Goal: Information Seeking & Learning: Learn about a topic

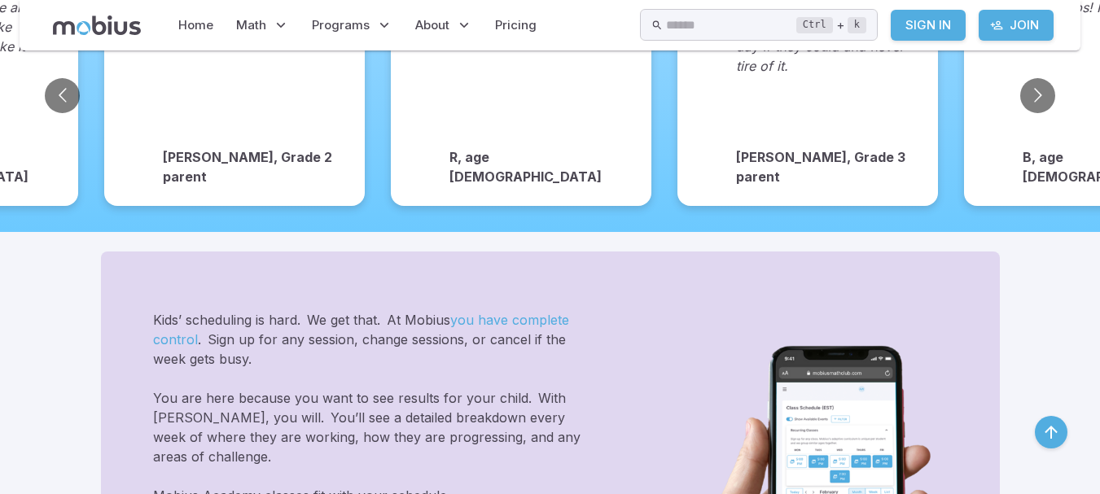
scroll to position [1547, 0]
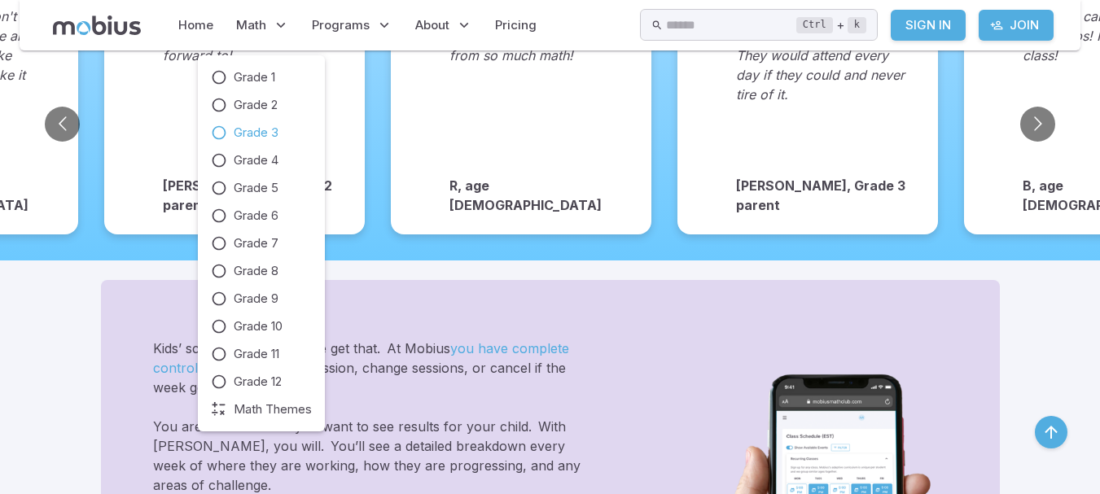
click at [251, 126] on span "Grade 3" at bounding box center [256, 133] width 45 height 18
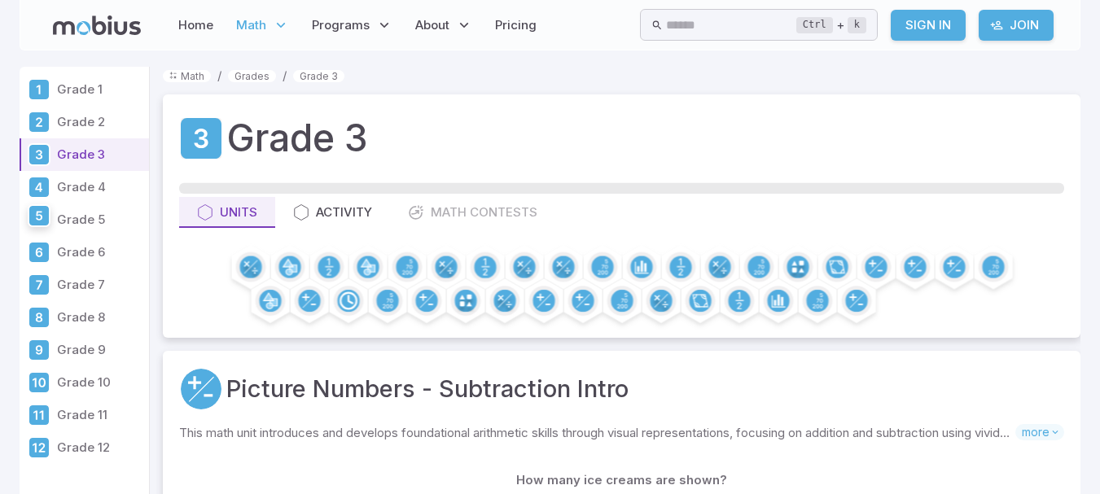
click at [50, 219] on div at bounding box center [39, 215] width 23 height 23
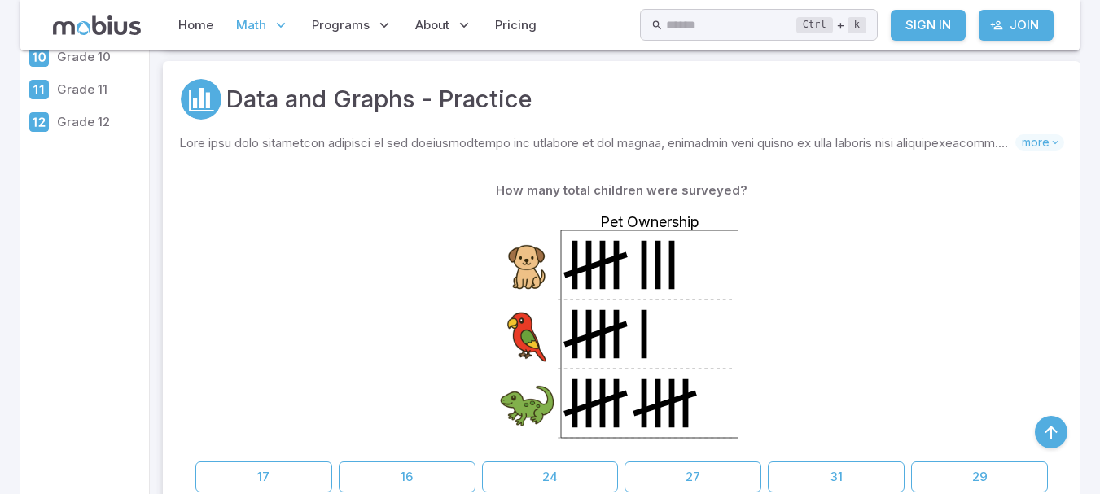
scroll to position [407, 0]
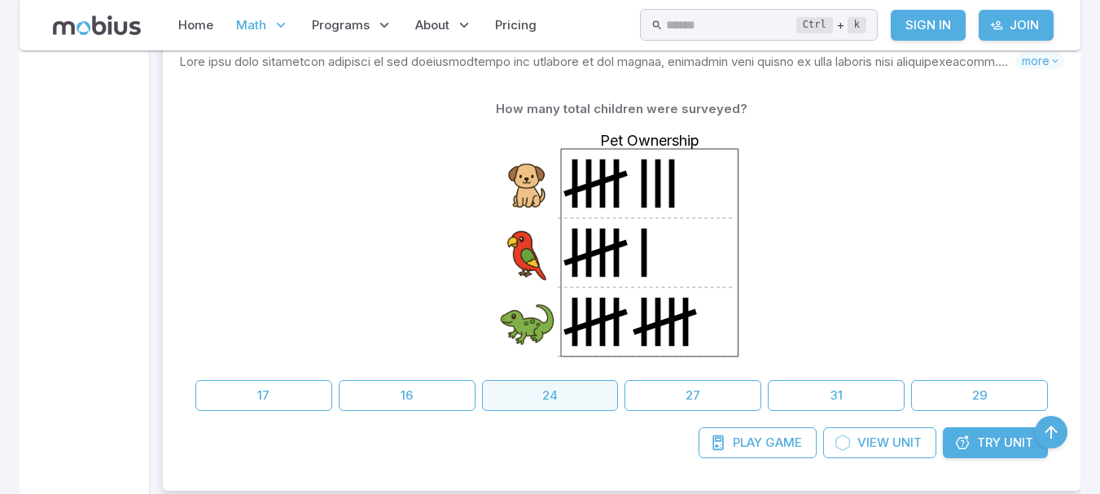
click at [565, 406] on button "24" at bounding box center [550, 395] width 137 height 31
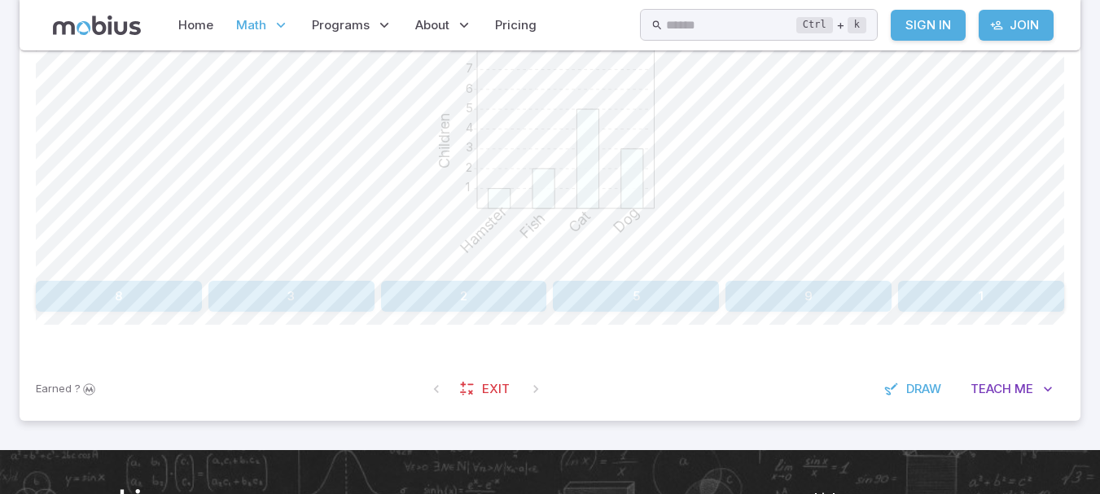
scroll to position [407, 0]
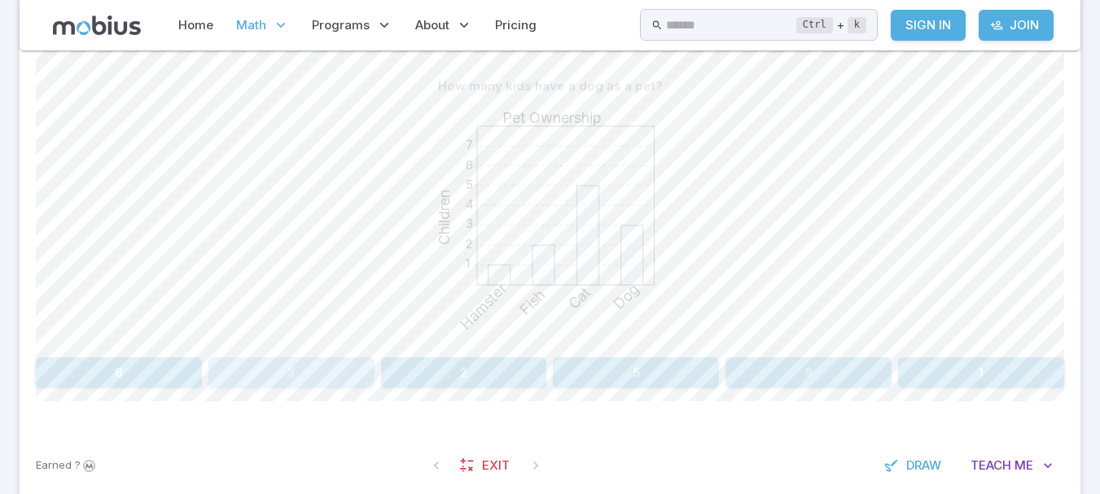
click at [340, 367] on button "3" at bounding box center [291, 372] width 166 height 31
click at [961, 378] on button "Dog" at bounding box center [894, 372] width 339 height 31
click at [764, 363] on button "Swimming" at bounding box center [679, 372] width 252 height 31
click at [272, 374] on button "Baseball" at bounding box center [162, 372] width 252 height 31
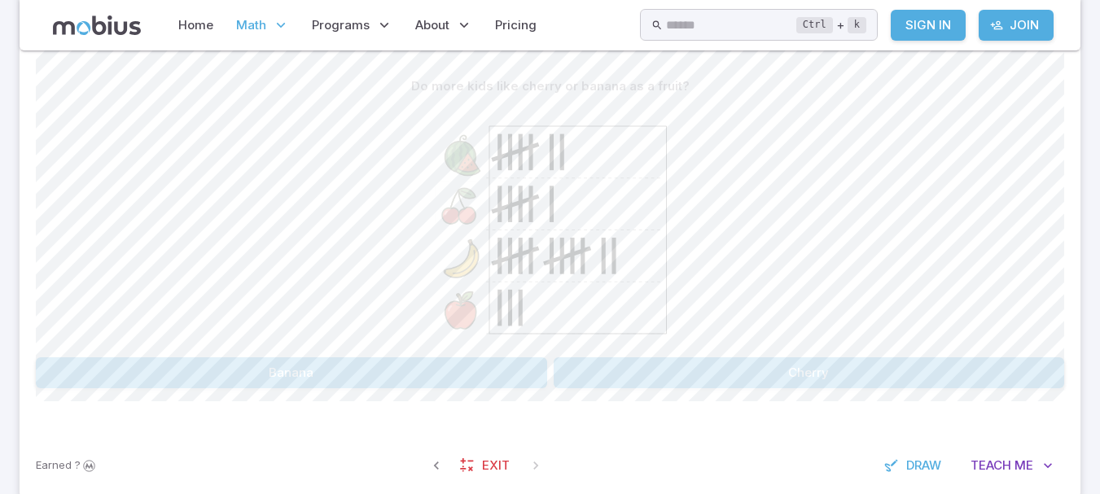
click at [462, 362] on button "Banana" at bounding box center [291, 372] width 511 height 31
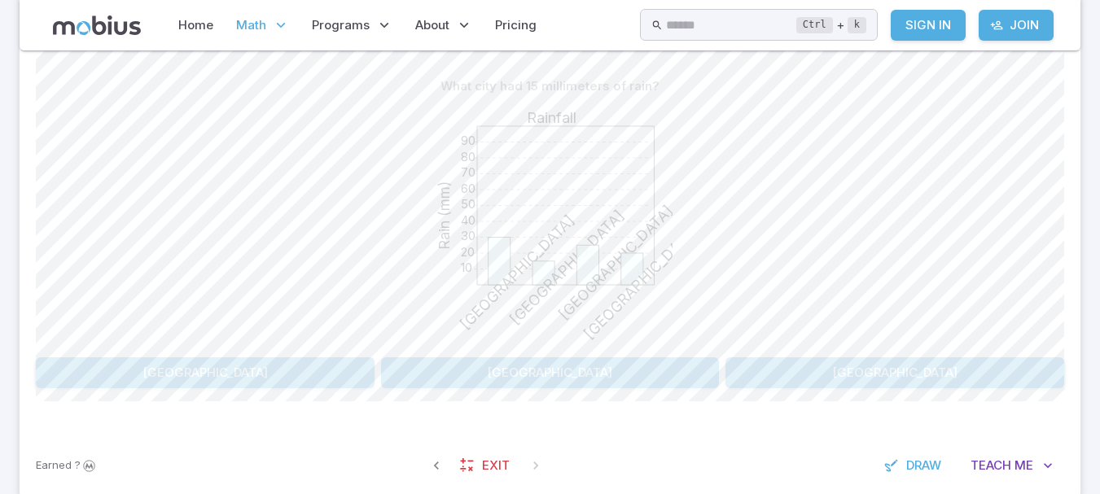
click at [791, 370] on button "[GEOGRAPHIC_DATA]" at bounding box center [894, 372] width 339 height 31
click at [417, 375] on button "35" at bounding box center [464, 372] width 166 height 31
click at [611, 365] on button "[GEOGRAPHIC_DATA]" at bounding box center [679, 372] width 252 height 31
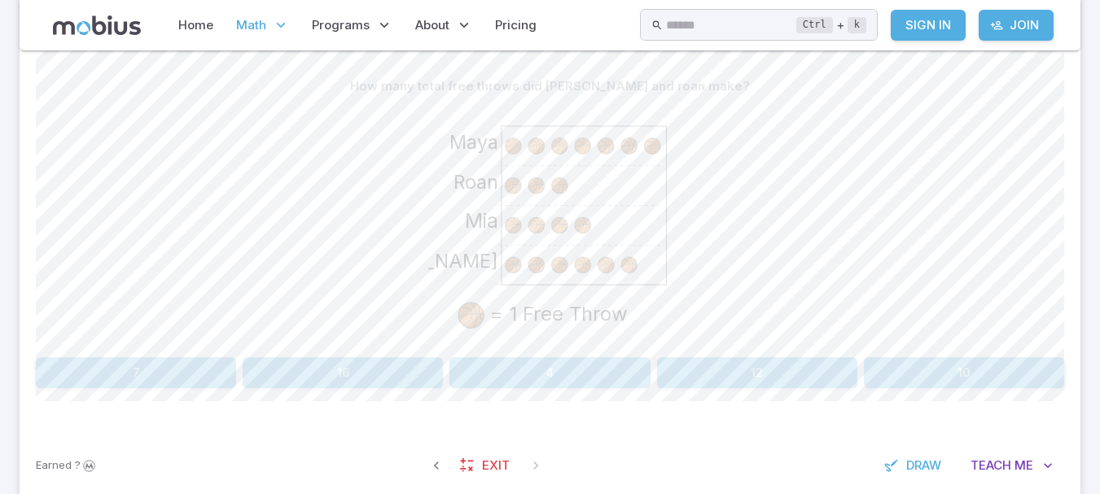
click at [727, 374] on button "12" at bounding box center [757, 372] width 200 height 31
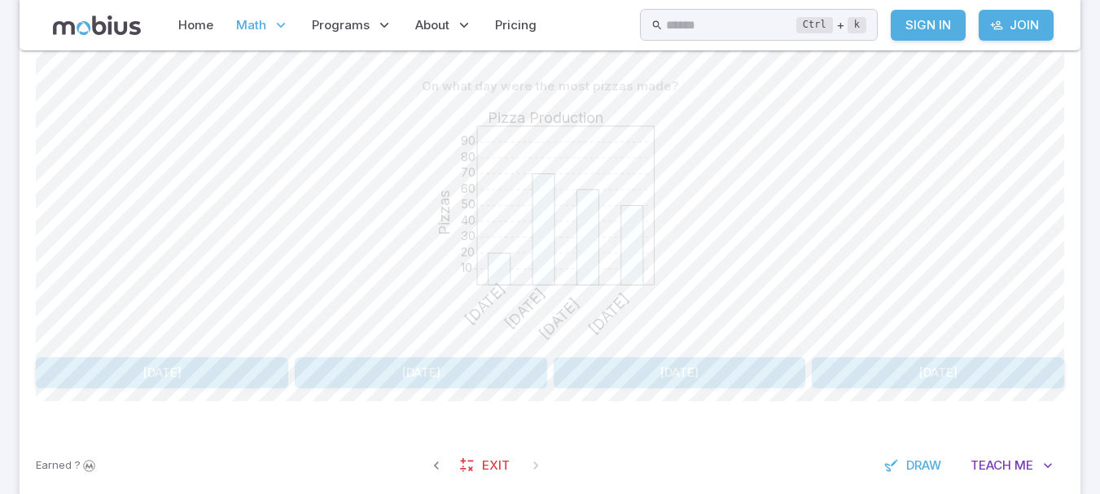
drag, startPoint x: 456, startPoint y: 348, endPoint x: 448, endPoint y: 349, distance: 8.3
click at [450, 348] on div "10 20 30 40 50 60 70 80 90 Pizza Production Pizzas [DATE] [DATE] [DATE] [DATE]" at bounding box center [550, 226] width 244 height 249
click at [203, 361] on button "[DATE]" at bounding box center [162, 372] width 252 height 31
click at [970, 374] on button "8" at bounding box center [981, 372] width 166 height 31
click at [905, 359] on button "[DATE]" at bounding box center [938, 372] width 252 height 31
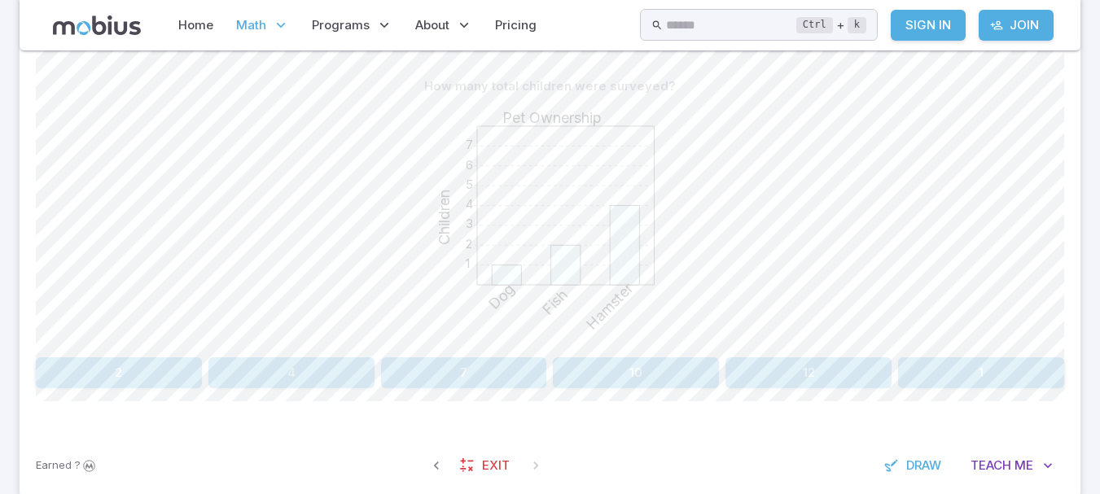
click at [682, 387] on button "10" at bounding box center [636, 372] width 166 height 31
click at [678, 389] on div "On what day were the most pizzas made? 10 20 30 40 50 60 70 80 90 Pizza Product…" at bounding box center [550, 236] width 1028 height 396
click at [708, 362] on button "[DATE]" at bounding box center [679, 372] width 252 height 31
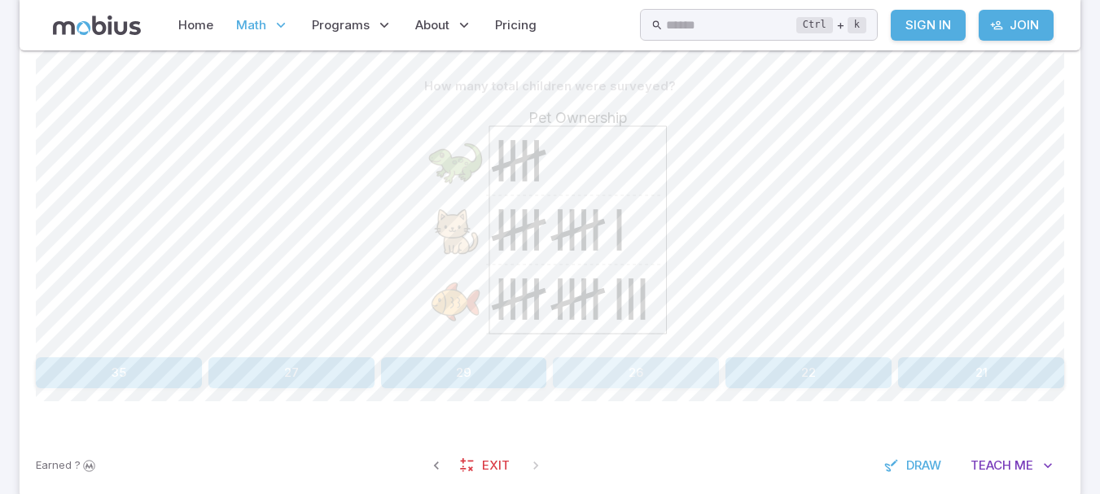
click at [682, 362] on button "26" at bounding box center [636, 372] width 166 height 31
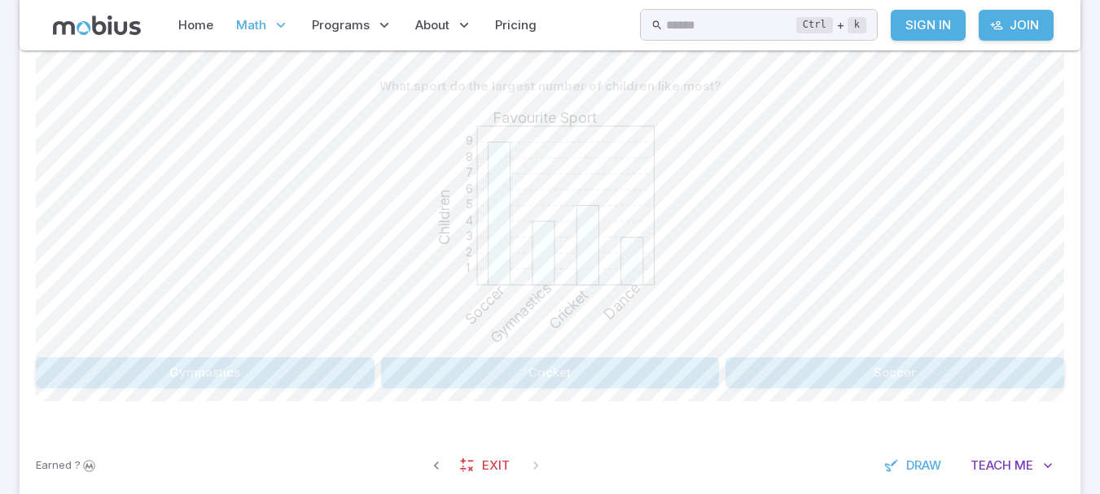
click at [682, 362] on button "Cricket" at bounding box center [550, 372] width 339 height 31
click at [685, 362] on button "Cricket" at bounding box center [679, 372] width 252 height 31
click at [685, 362] on button "Fish" at bounding box center [679, 372] width 252 height 31
click at [685, 362] on button "7" at bounding box center [757, 372] width 200 height 31
click at [685, 362] on button "0" at bounding box center [636, 372] width 166 height 31
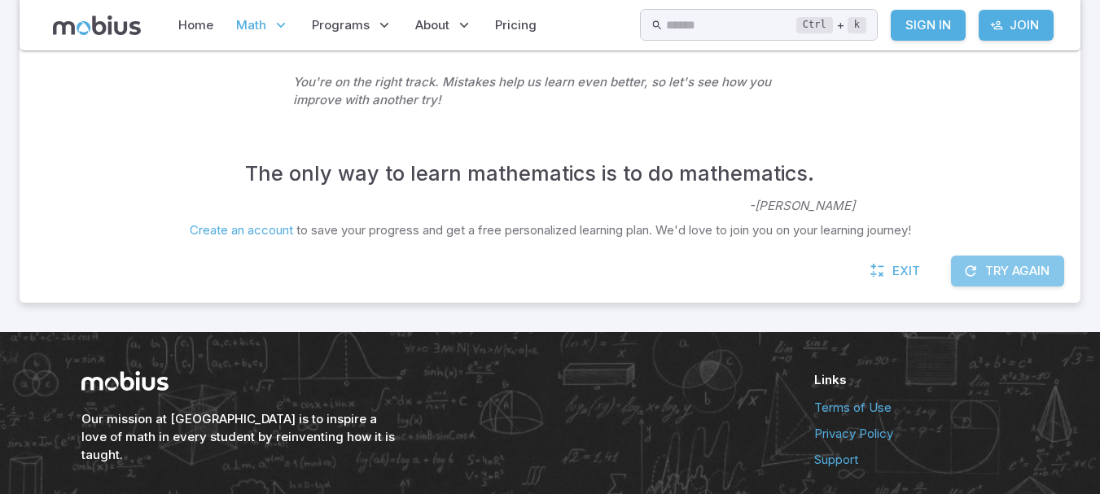
click at [1003, 258] on button "Try Again" at bounding box center [1007, 271] width 113 height 31
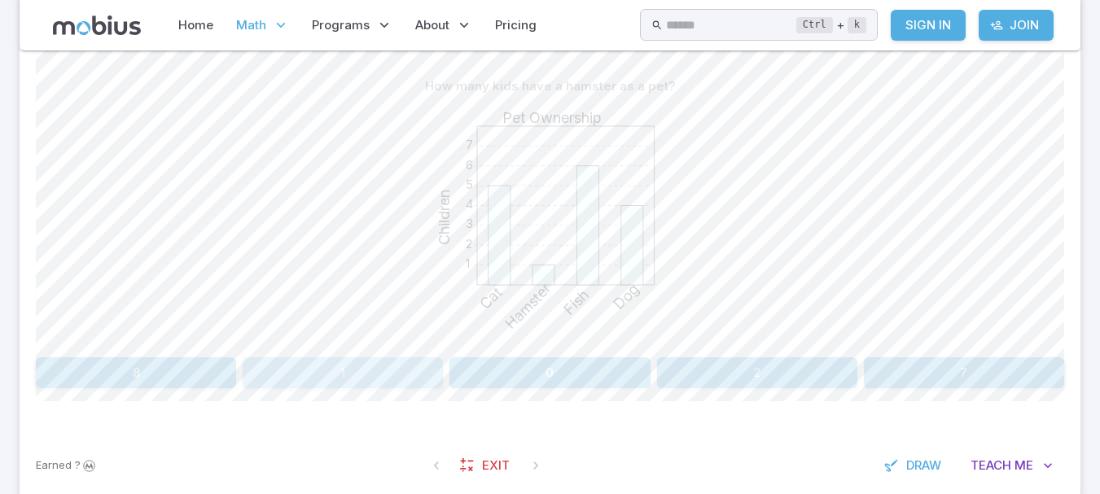
click at [385, 361] on button "1" at bounding box center [343, 372] width 200 height 31
drag, startPoint x: 453, startPoint y: 347, endPoint x: 448, endPoint y: 358, distance: 12.1
click at [448, 358] on div "How many kids like baseball as a sport? 1 2 3 4 5 6 7 8 9 Favourite Sport Child…" at bounding box center [550, 229] width 1028 height 317
click at [448, 361] on button "13" at bounding box center [464, 372] width 166 height 31
click at [448, 361] on button "11" at bounding box center [464, 372] width 166 height 31
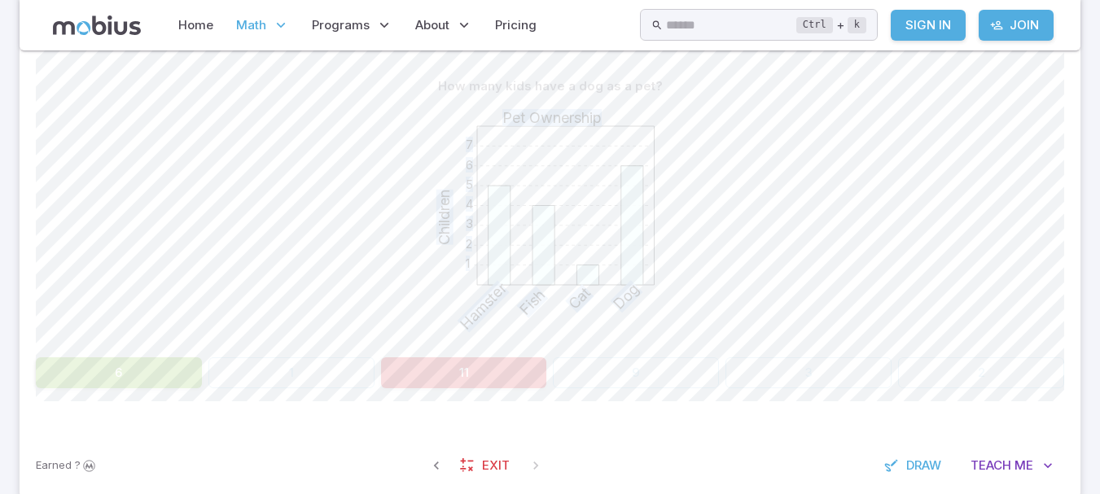
click at [315, 200] on div "1 2 3 4 5 6 7 Pet Ownership Children Hamster Fish Cat Dog" at bounding box center [550, 226] width 1028 height 249
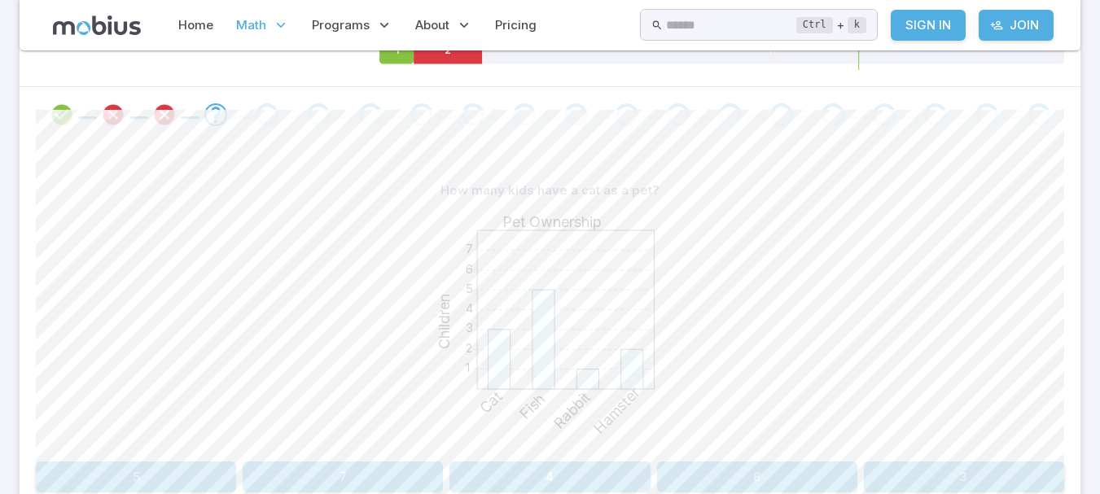
scroll to position [326, 0]
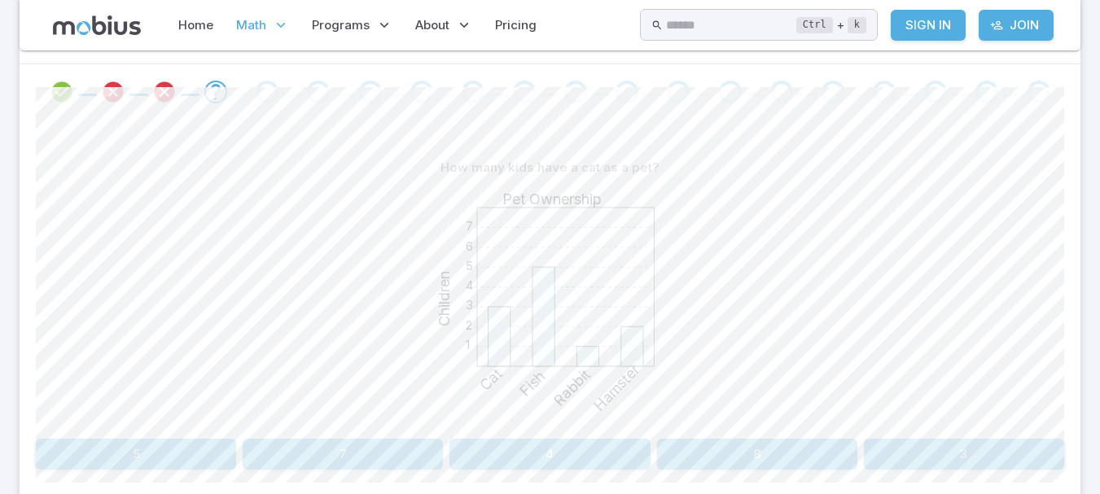
click at [935, 448] on button "3" at bounding box center [964, 454] width 200 height 31
drag, startPoint x: 550, startPoint y: 453, endPoint x: 569, endPoint y: 452, distance: 18.7
click at [559, 453] on div "Fish Hamster Rabbit Cat" at bounding box center [550, 454] width 1028 height 31
click at [570, 452] on button "Rabbit" at bounding box center [679, 454] width 252 height 31
click at [610, 465] on button "6" at bounding box center [636, 454] width 166 height 31
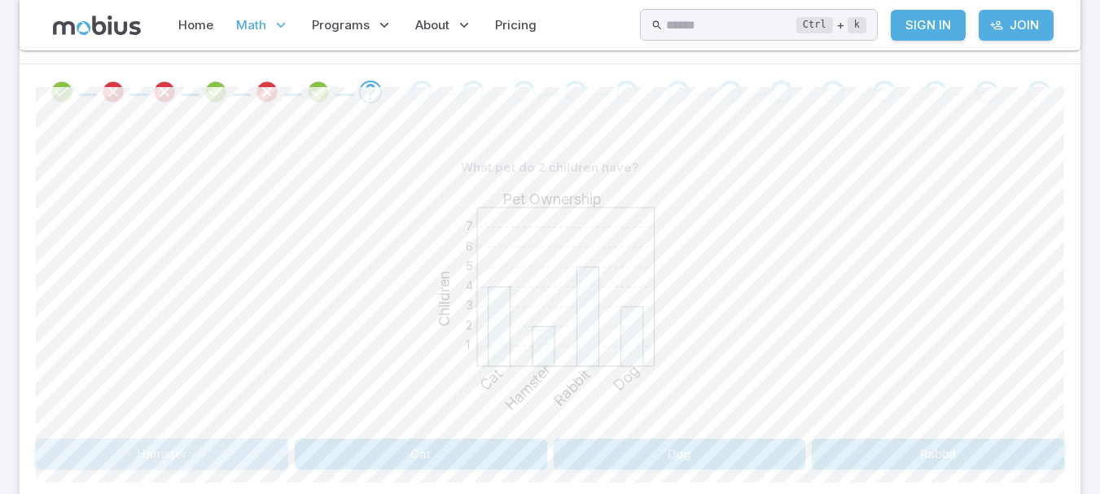
click at [217, 444] on button "Hamster" at bounding box center [162, 454] width 252 height 31
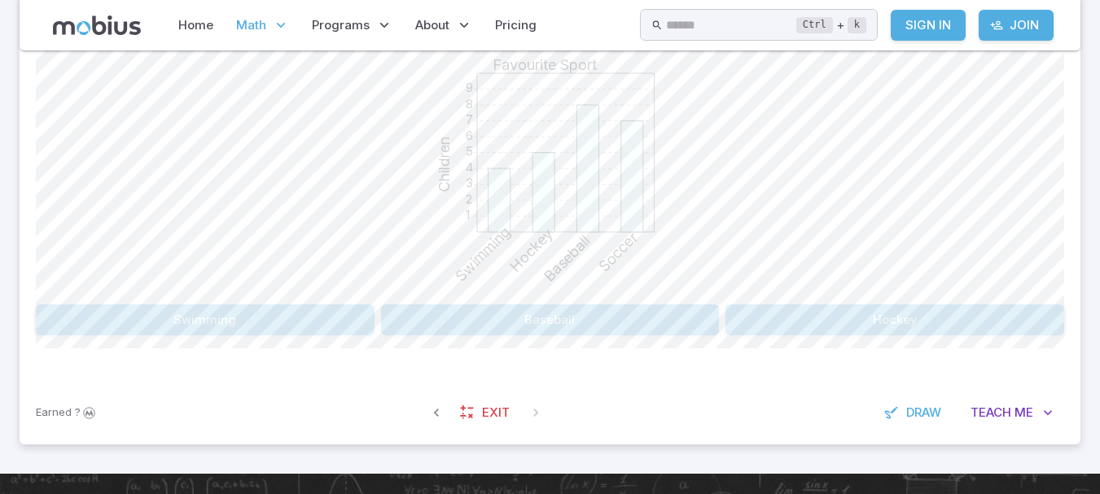
scroll to position [488, 0]
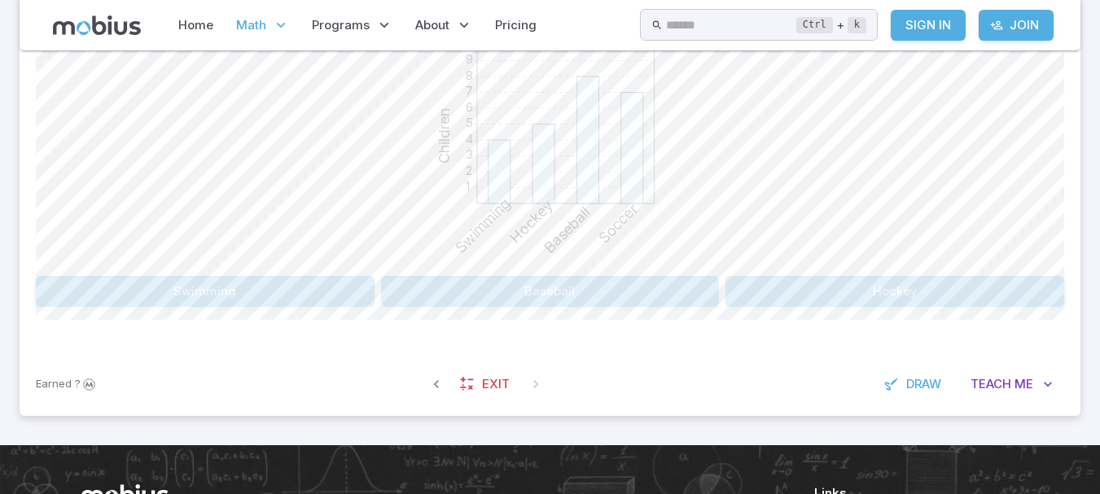
click at [322, 287] on button "Swimming" at bounding box center [205, 291] width 339 height 31
click at [341, 282] on button "Dog" at bounding box center [421, 291] width 252 height 31
click at [341, 282] on button "Bird" at bounding box center [421, 291] width 252 height 31
click at [747, 295] on button "Baseball" at bounding box center [679, 291] width 252 height 31
click at [746, 295] on button "Gymnastics" at bounding box center [679, 291] width 252 height 31
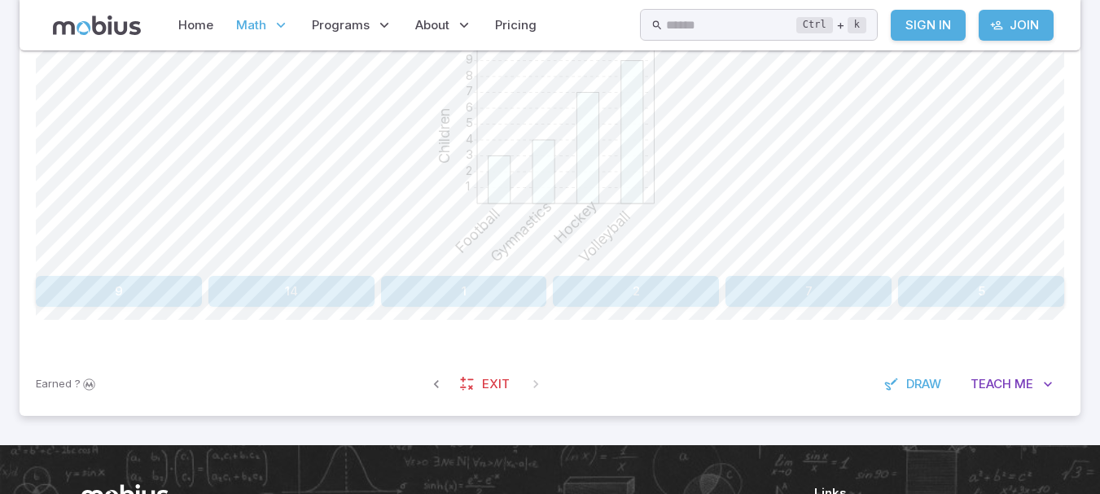
click at [464, 289] on button "1" at bounding box center [464, 291] width 166 height 31
click at [758, 295] on button "9" at bounding box center [808, 291] width 166 height 31
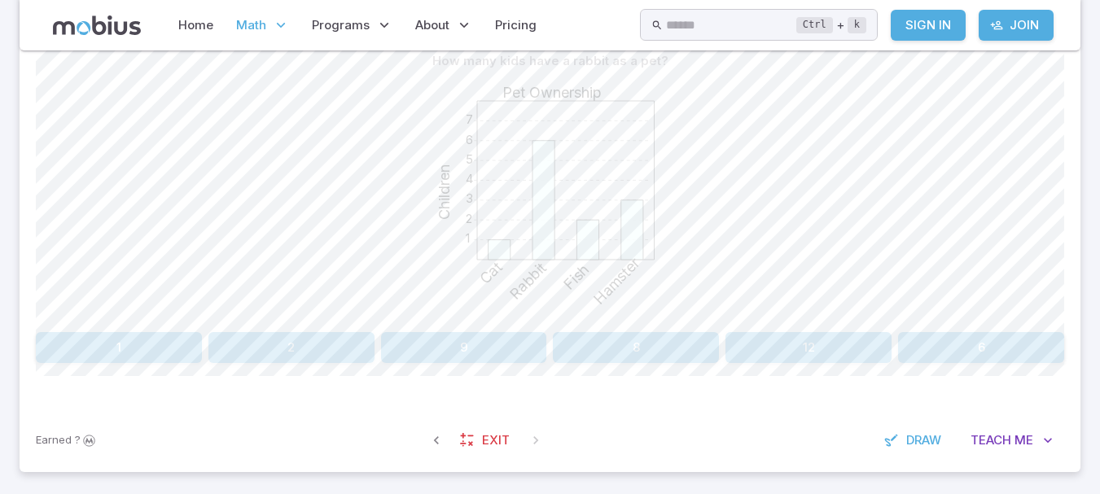
scroll to position [407, 0]
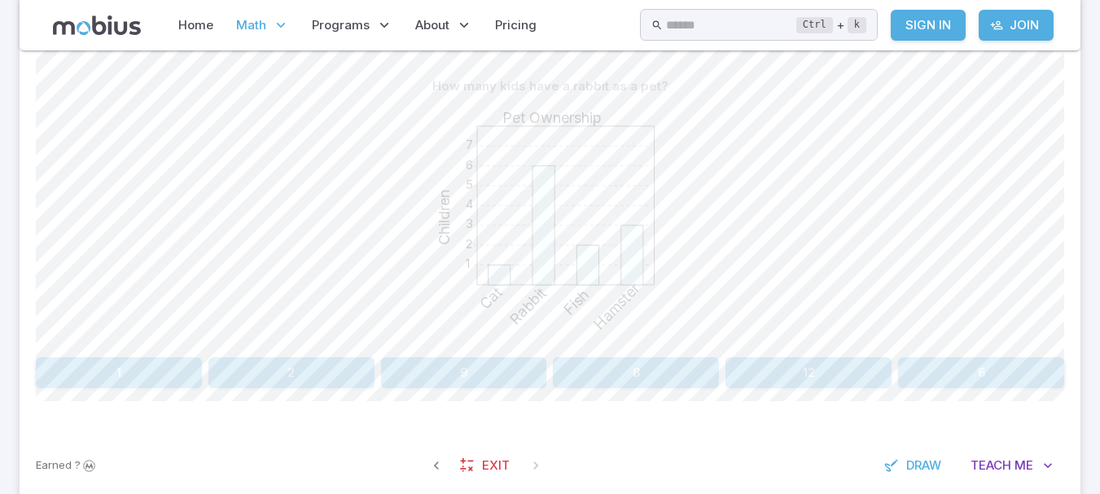
click at [949, 372] on button "6" at bounding box center [981, 372] width 166 height 31
click at [161, 383] on button "Hamster" at bounding box center [162, 372] width 252 height 31
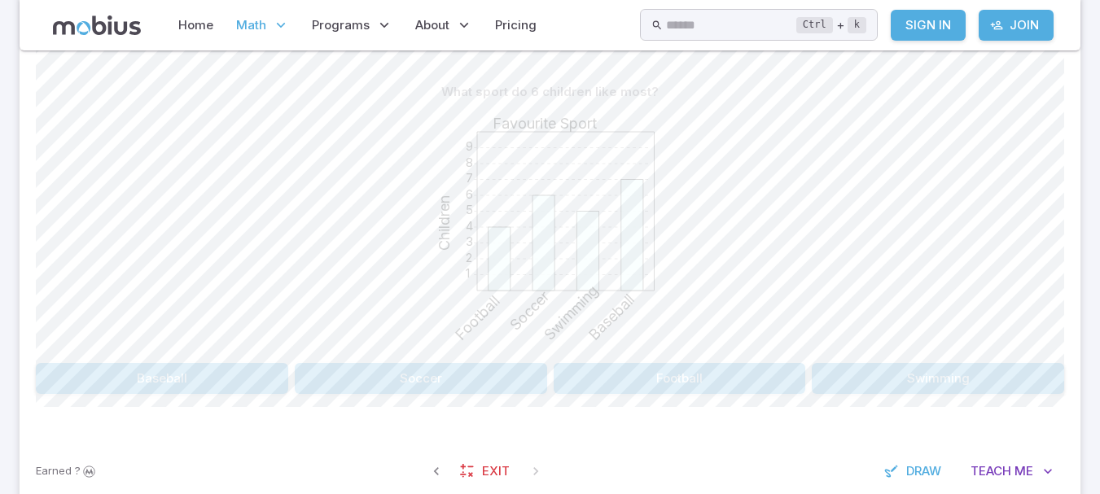
scroll to position [326, 0]
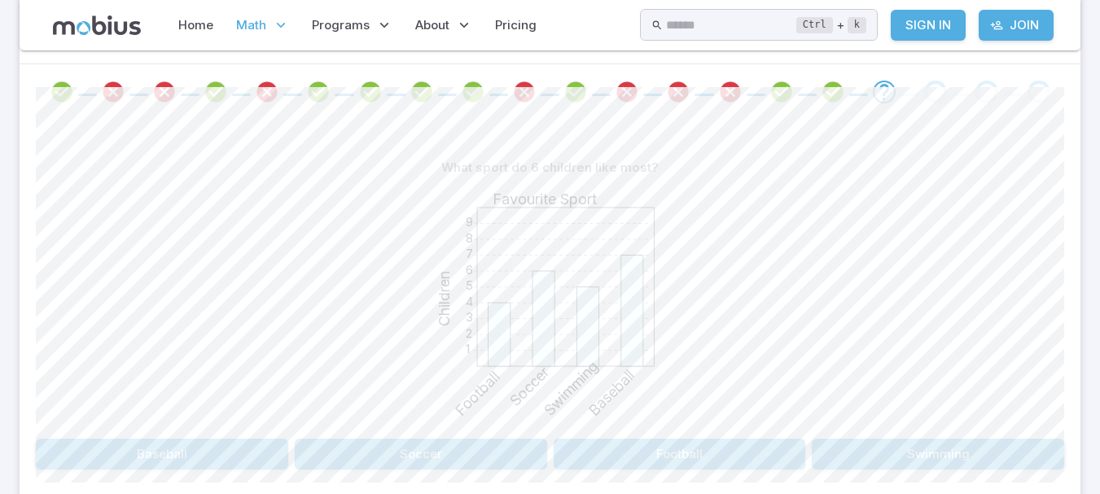
click at [470, 455] on button "Soccer" at bounding box center [421, 454] width 252 height 31
click at [451, 456] on button "Fish" at bounding box center [421, 454] width 252 height 31
click at [680, 444] on button "Fish" at bounding box center [679, 454] width 252 height 31
click at [324, 440] on button "Volleyball" at bounding box center [205, 454] width 339 height 31
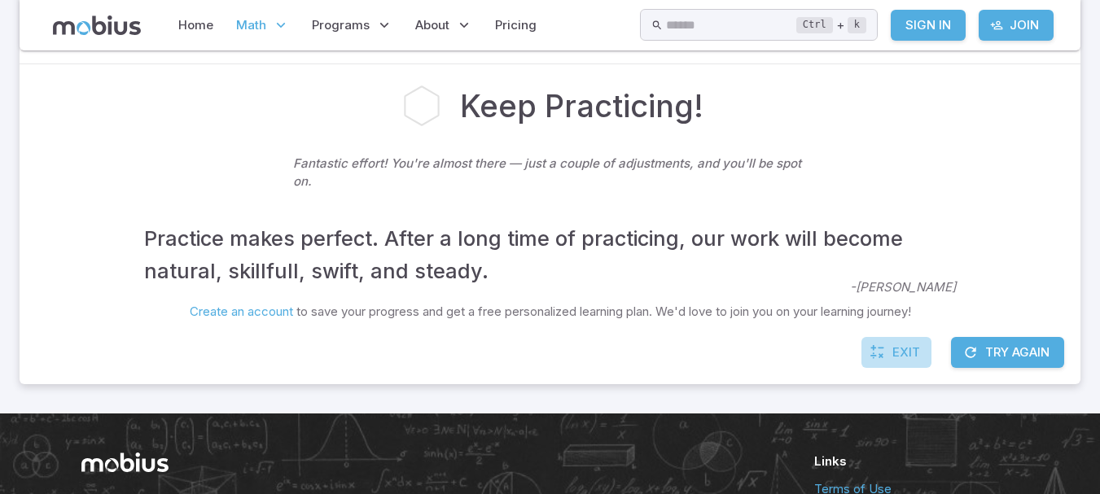
click at [901, 358] on span "Exit" at bounding box center [906, 352] width 28 height 18
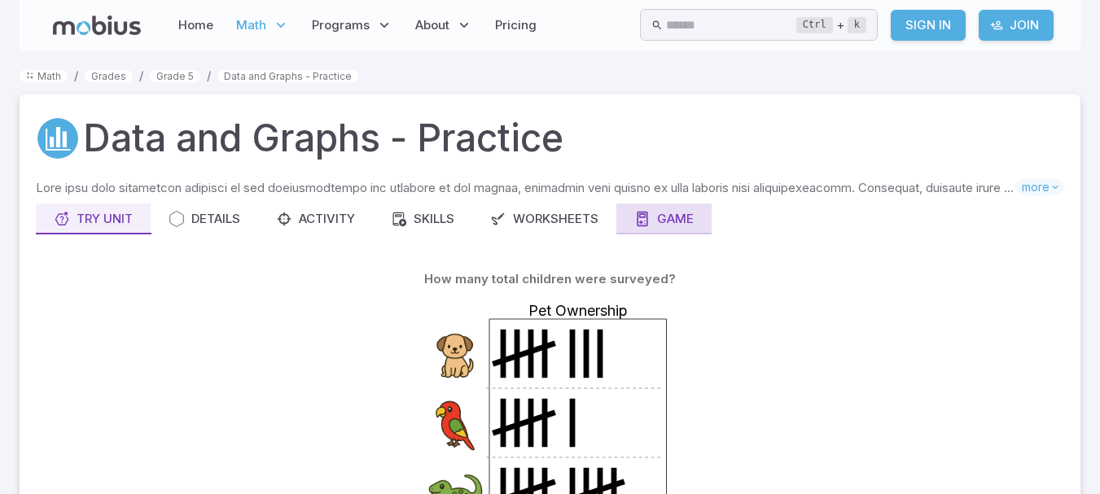
click at [641, 215] on icon "button" at bounding box center [642, 219] width 16 height 16
